Goal: Information Seeking & Learning: Learn about a topic

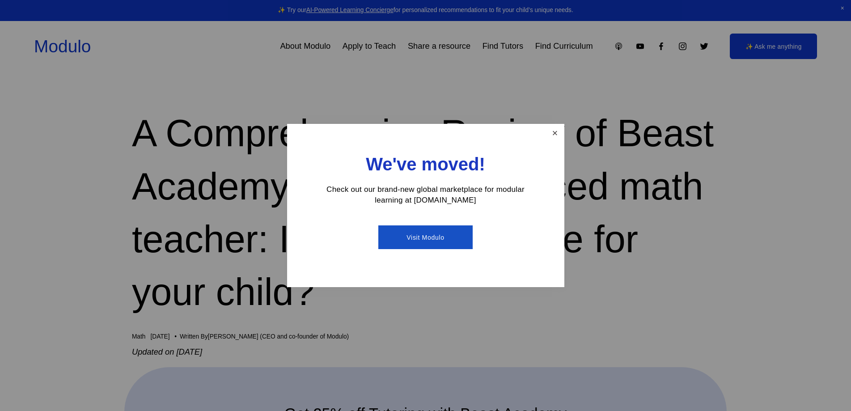
click at [559, 131] on link "Close" at bounding box center [555, 133] width 16 height 16
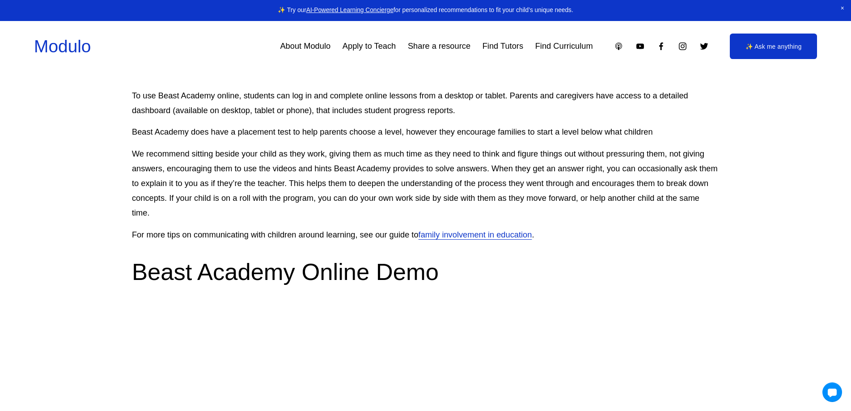
scroll to position [1431, 0]
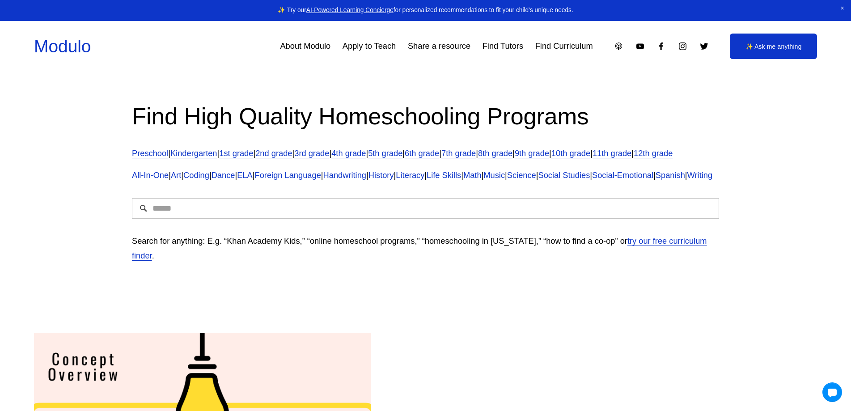
scroll to position [45, 0]
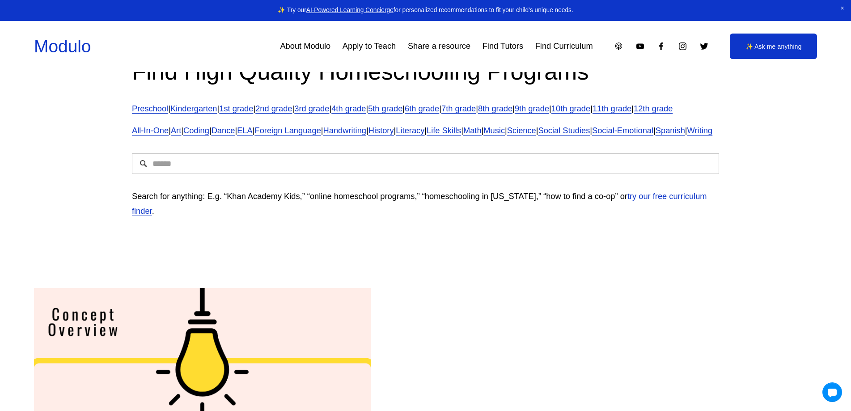
click at [359, 109] on link "4th grade" at bounding box center [348, 108] width 34 height 9
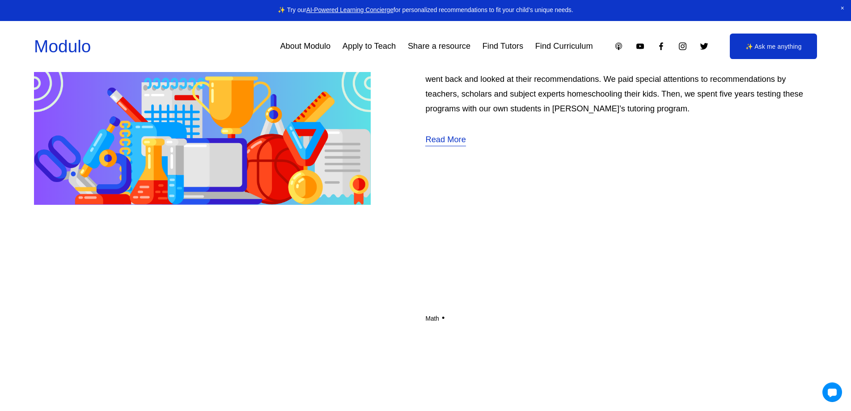
scroll to position [4384, 0]
